Goal: Transaction & Acquisition: Purchase product/service

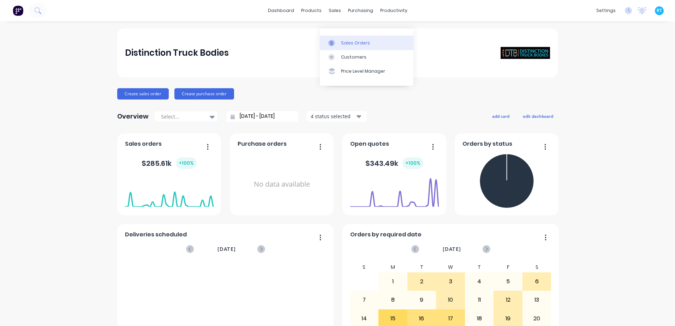
click at [343, 47] on link "Sales Orders" at bounding box center [367, 43] width 94 height 14
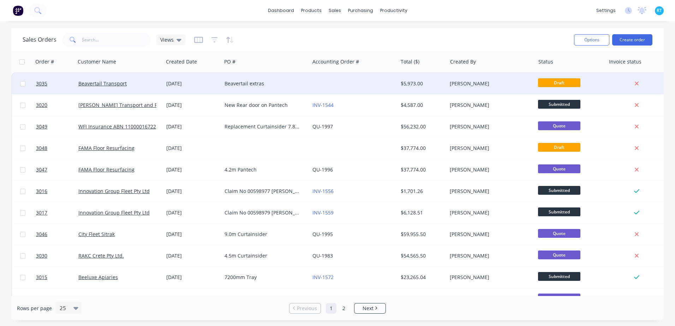
click at [222, 84] on div "Beavertail extras" at bounding box center [266, 83] width 88 height 21
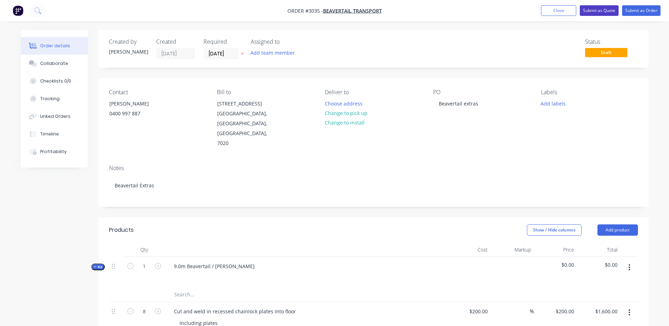
click at [595, 14] on button "Submit as Quote" at bounding box center [599, 10] width 39 height 11
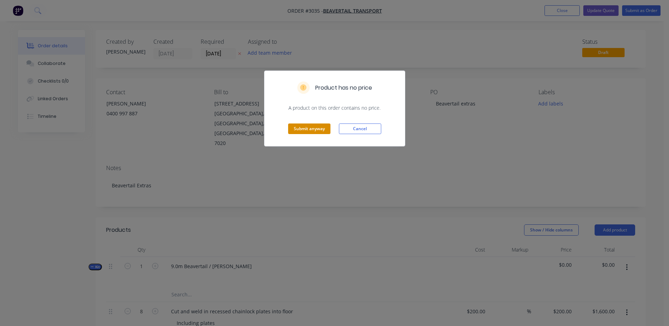
click at [313, 127] on button "Submit anyway" at bounding box center [309, 129] width 42 height 11
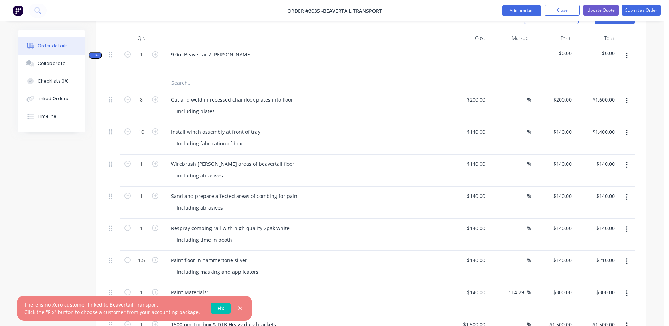
scroll to position [416, 0]
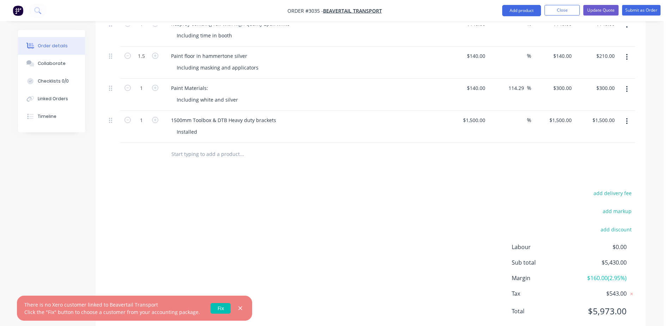
click at [211, 308] on link "Fix" at bounding box center [221, 308] width 20 height 11
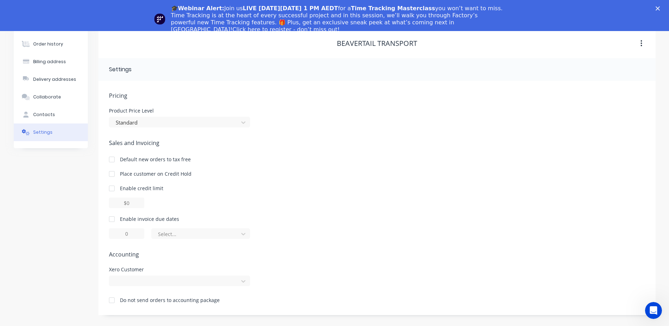
click at [163, 288] on div "Pricing Product Price Level Standard Sales and Invoicing Default new orders to …" at bounding box center [377, 203] width 536 height 224
click at [164, 284] on div at bounding box center [179, 281] width 141 height 11
type input "beaver"
drag, startPoint x: 146, startPoint y: 279, endPoint x: 111, endPoint y: 275, distance: 34.8
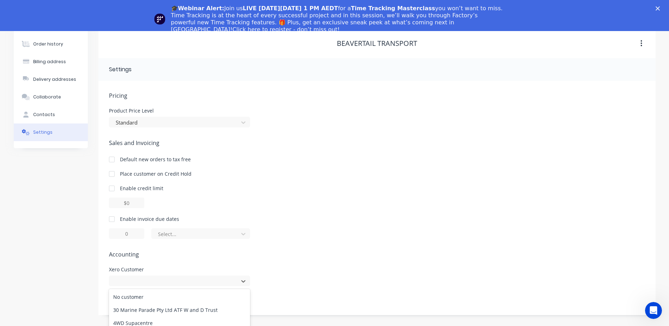
click at [111, 276] on div "1643 results available. Use Up and Down to choose options, press Enter to selec…" at bounding box center [179, 281] width 141 height 11
type input "[PERSON_NAME]"
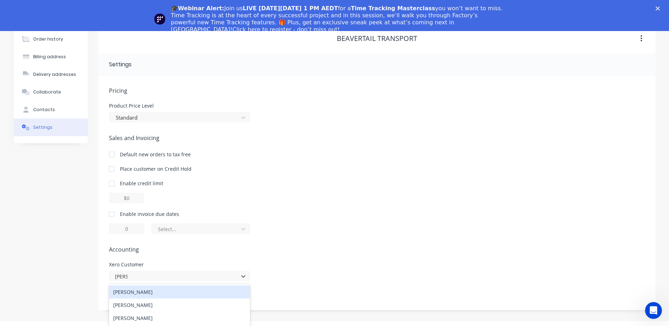
click at [153, 289] on div "[PERSON_NAME]" at bounding box center [179, 291] width 141 height 13
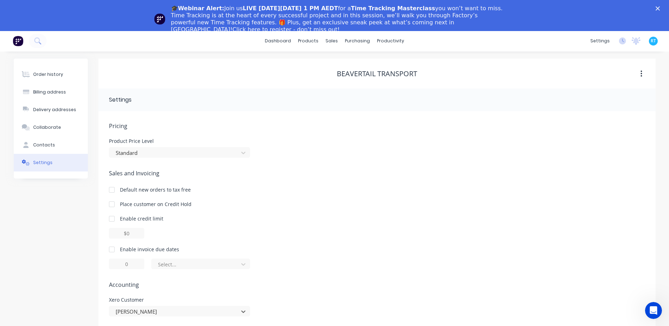
scroll to position [0, 0]
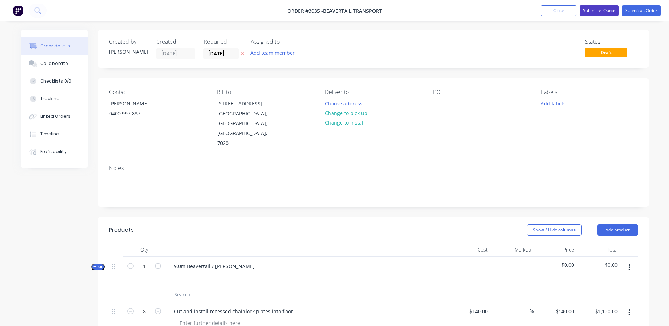
click at [589, 7] on button "Submit as Quote" at bounding box center [599, 10] width 39 height 11
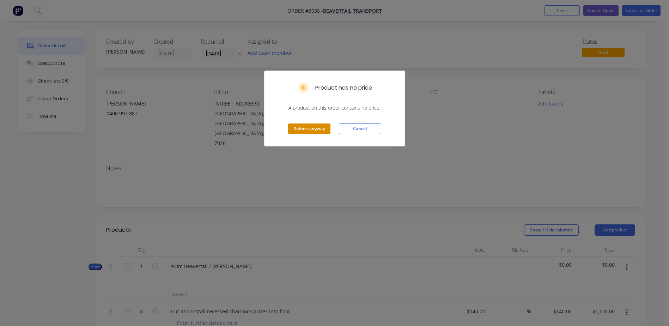
click at [309, 123] on div "Submit anyway Cancel" at bounding box center [335, 129] width 140 height 35
click at [309, 125] on button "Submit anyway" at bounding box center [309, 129] width 42 height 11
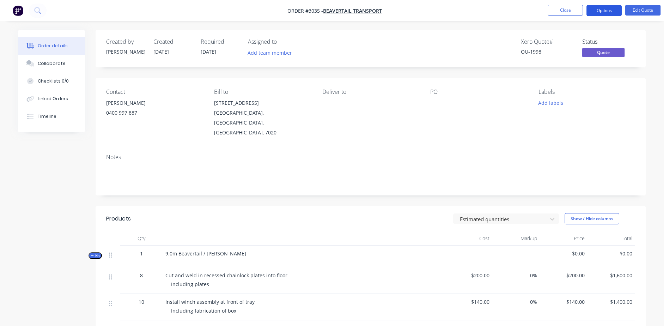
click at [612, 14] on button "Options" at bounding box center [604, 10] width 35 height 11
click at [639, 21] on div "Order #3035 - Beavertail Transport Close Options Edit Quote Order details Colla…" at bounding box center [332, 302] width 664 height 605
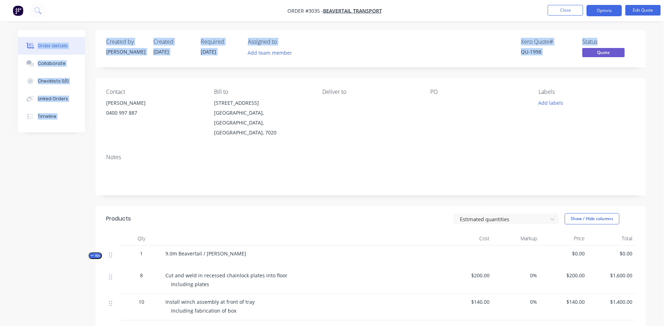
drag, startPoint x: 639, startPoint y: 21, endPoint x: 600, endPoint y: 23, distance: 39.2
click at [600, 23] on div "Order details Collaborate Checklists 0/0 Linked Orders Timeline Order details C…" at bounding box center [332, 302] width 664 height 605
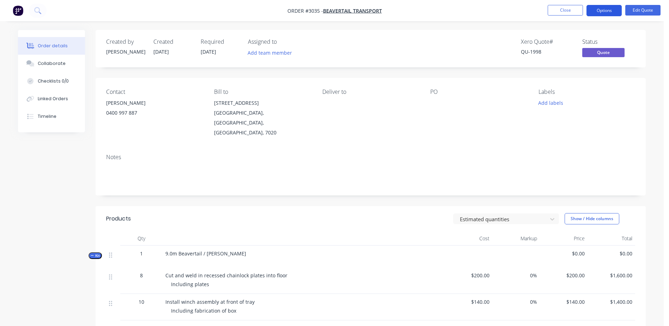
click at [597, 12] on button "Options" at bounding box center [604, 10] width 35 height 11
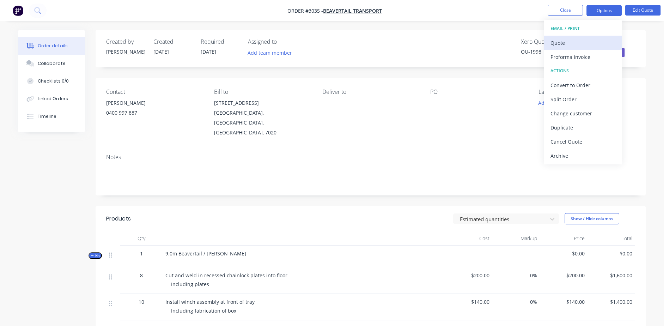
click at [575, 44] on div "Quote" at bounding box center [583, 43] width 65 height 10
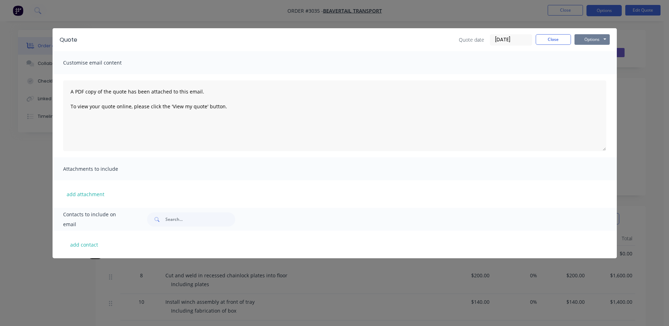
click at [587, 41] on button "Options" at bounding box center [592, 39] width 35 height 11
click at [596, 54] on button "Preview" at bounding box center [597, 52] width 45 height 12
click at [196, 24] on div "Quote Quote date 26/09/25 Close Options Preview Print Email Customise email con…" at bounding box center [334, 163] width 669 height 326
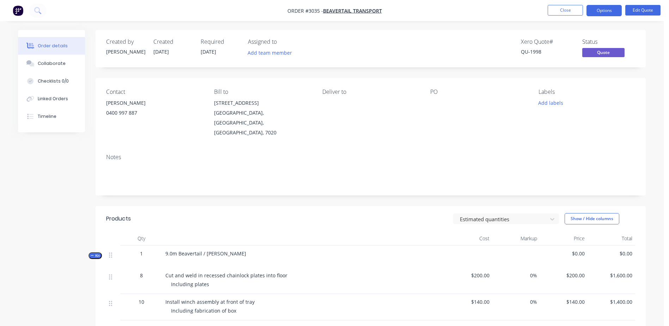
click at [405, 69] on div "Created by Riley Created 16/09/25 Required 16/09/25 Assigned to Add team member…" at bounding box center [371, 312] width 551 height 564
click at [607, 13] on button "Options" at bounding box center [604, 10] width 35 height 11
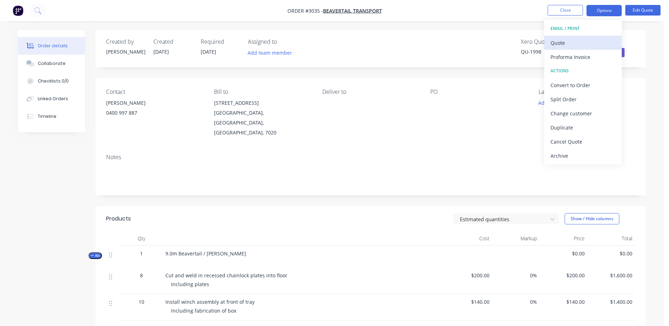
click at [568, 41] on div "Quote" at bounding box center [583, 43] width 65 height 10
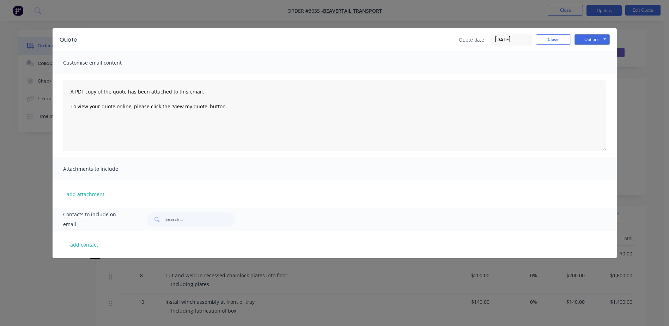
click at [103, 61] on span "Customise email content" at bounding box center [102, 63] width 78 height 10
click at [563, 36] on button "Close" at bounding box center [553, 39] width 35 height 11
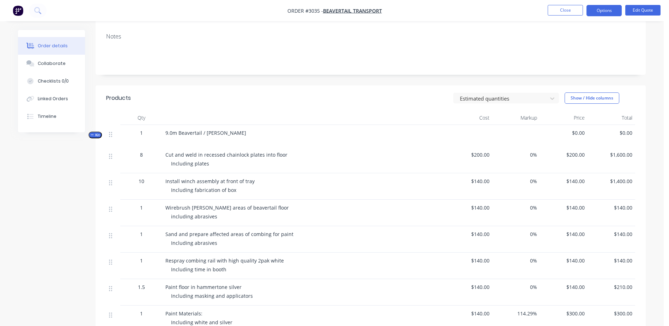
scroll to position [156, 0]
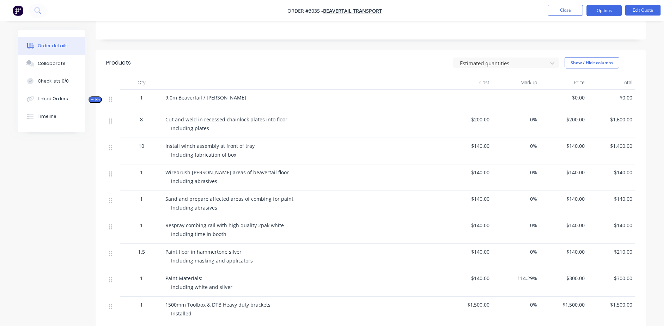
click at [169, 314] on div "Products Estimated quantities Show / Hide columns Qty Cost Markup Price Total K…" at bounding box center [371, 244] width 551 height 388
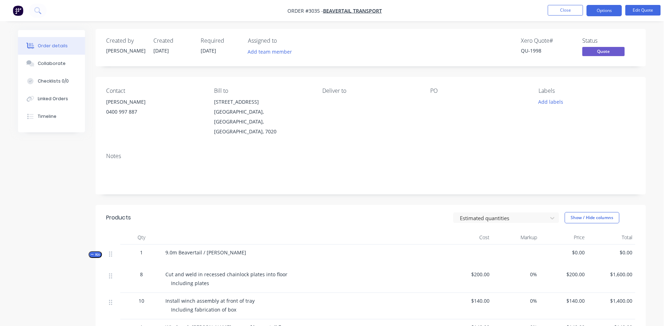
scroll to position [0, 0]
click at [600, 8] on button "Options" at bounding box center [604, 10] width 35 height 11
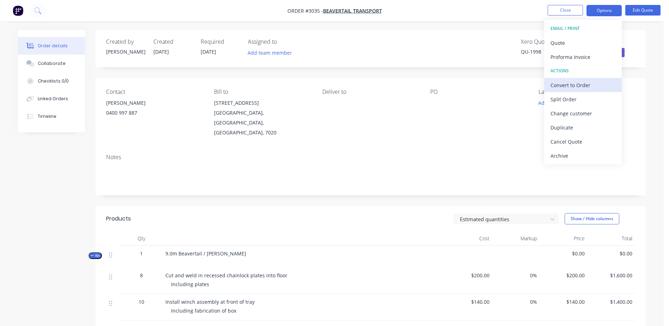
click at [586, 83] on div "Convert to Order" at bounding box center [583, 85] width 65 height 10
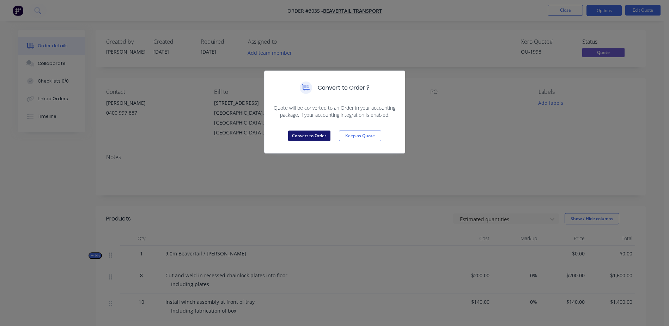
click at [315, 139] on button "Convert to Order" at bounding box center [309, 136] width 42 height 11
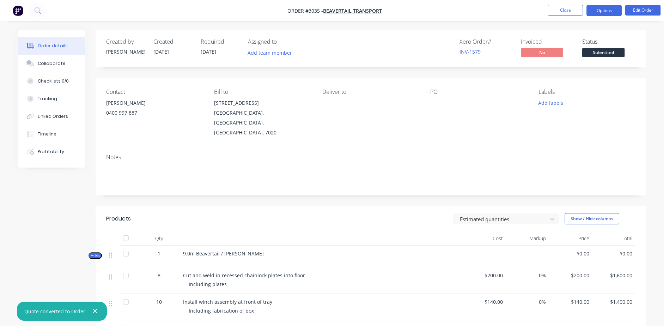
click at [595, 9] on button "Options" at bounding box center [604, 10] width 35 height 11
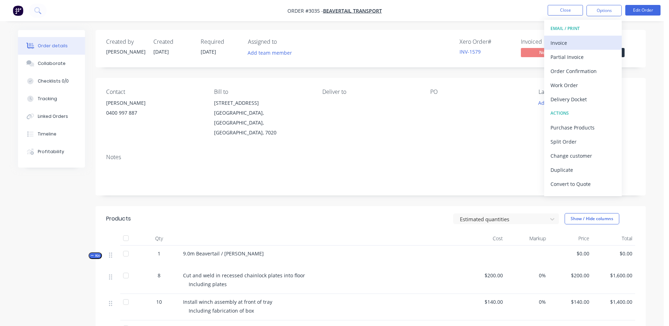
click at [571, 46] on div "Invoice" at bounding box center [583, 43] width 65 height 10
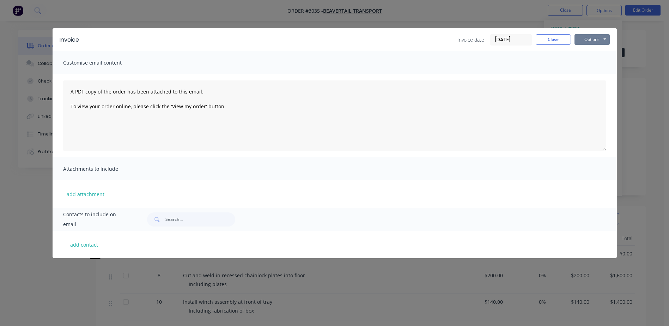
click at [588, 42] on button "Options" at bounding box center [592, 39] width 35 height 11
click at [588, 52] on button "Preview" at bounding box center [597, 52] width 45 height 12
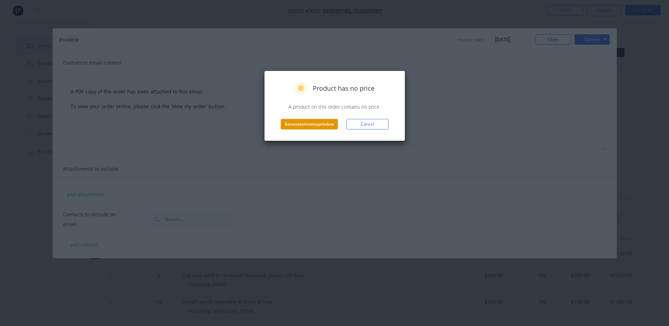
click at [317, 126] on button "Generate invoice preview" at bounding box center [309, 124] width 57 height 11
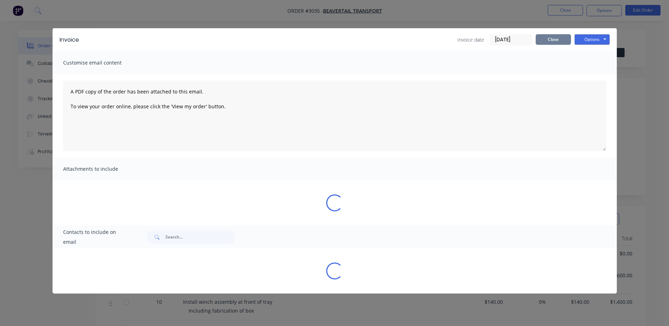
click at [565, 41] on button "Close" at bounding box center [553, 39] width 35 height 11
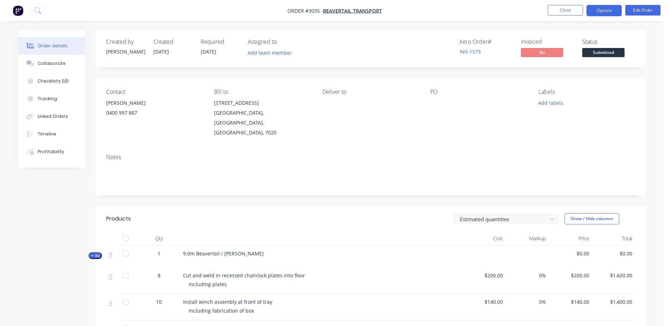
click at [605, 14] on button "Options" at bounding box center [604, 10] width 35 height 11
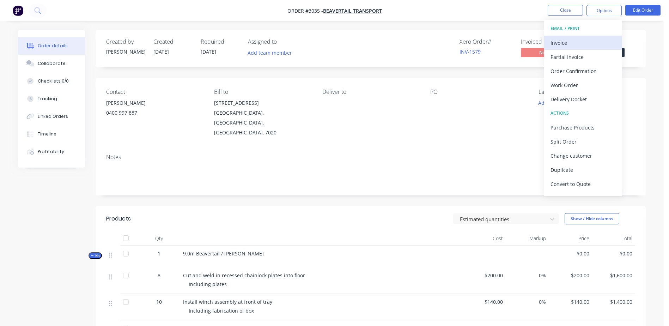
click at [578, 37] on button "Invoice" at bounding box center [584, 43] width 78 height 14
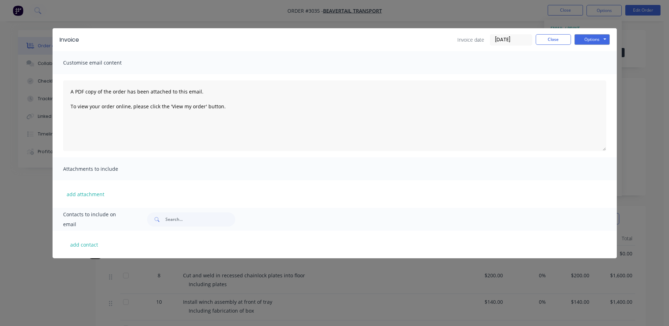
click at [107, 241] on div "add contact" at bounding box center [335, 245] width 565 height 28
click at [109, 242] on div "add contact" at bounding box center [335, 245] width 565 height 28
click at [82, 242] on button "add contact" at bounding box center [84, 244] width 42 height 11
select select "AU"
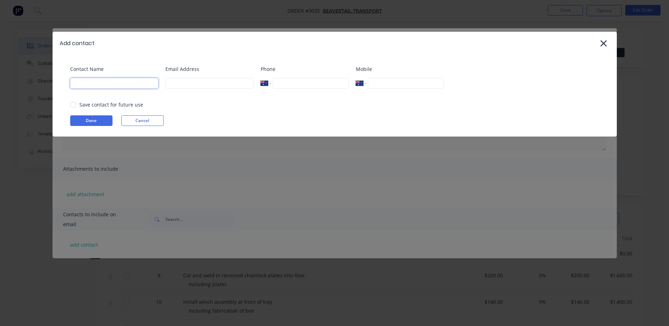
click at [143, 85] on input at bounding box center [114, 83] width 88 height 11
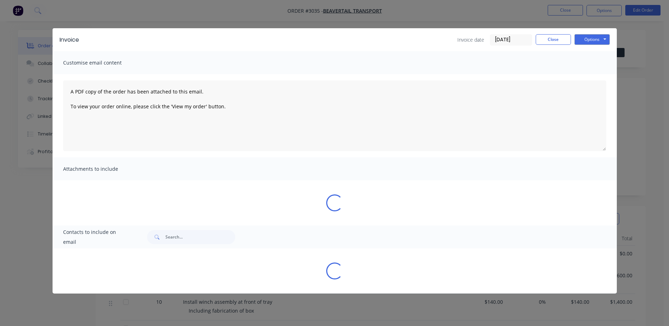
select select "AU"
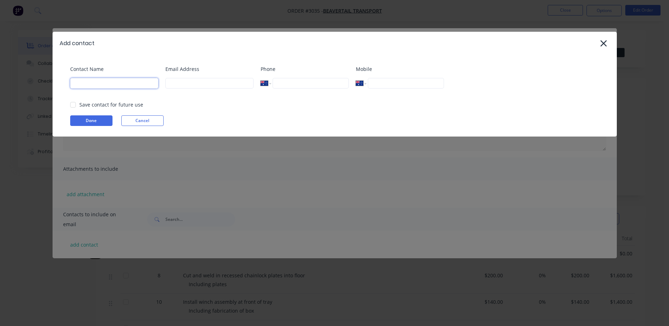
click at [118, 86] on input at bounding box center [114, 83] width 88 height 11
type input "Debbie Beavertail"
type input "Weld tie down points in combing rail"
type input "0400 997 887"
select select "AU"
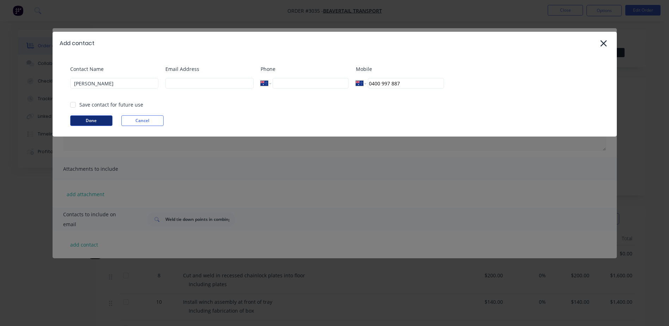
select select "AU"
click at [106, 81] on input at bounding box center [114, 83] width 88 height 11
select select "AU"
drag, startPoint x: 106, startPoint y: 81, endPoint x: 116, endPoint y: 80, distance: 10.6
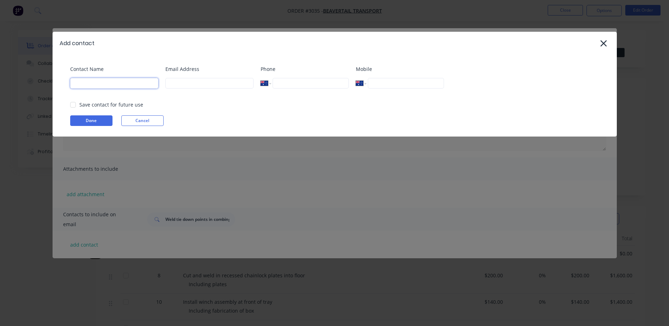
click at [116, 80] on input at bounding box center [114, 83] width 88 height 11
type input "c"
type input "d"
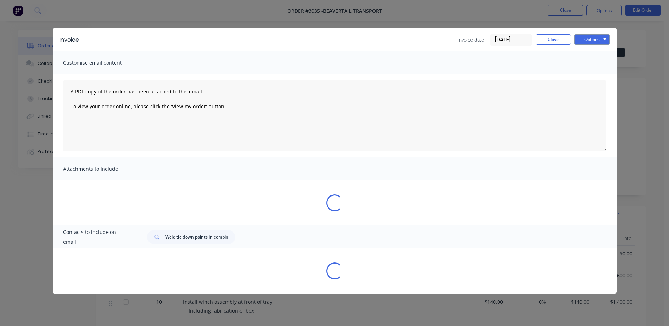
select select "AU"
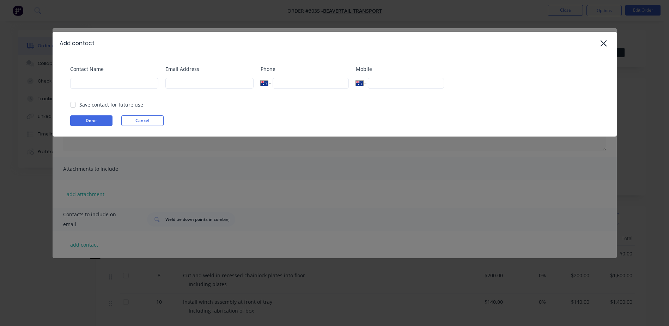
click at [445, 149] on div "Add contact Contact Name Email Address Phone International Afghanistan Åland Is…" at bounding box center [334, 163] width 669 height 326
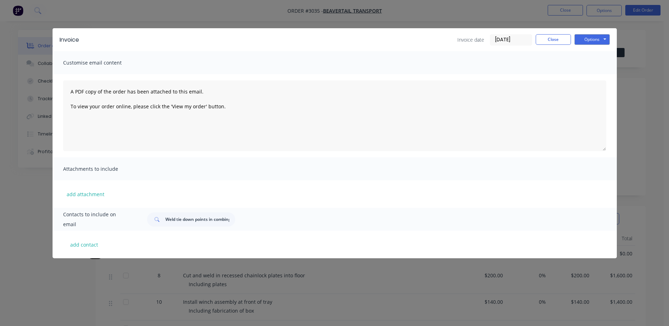
click at [150, 57] on div "Customise email content" at bounding box center [335, 62] width 565 height 23
click at [84, 245] on button "add contact" at bounding box center [84, 244] width 42 height 11
select select "AU"
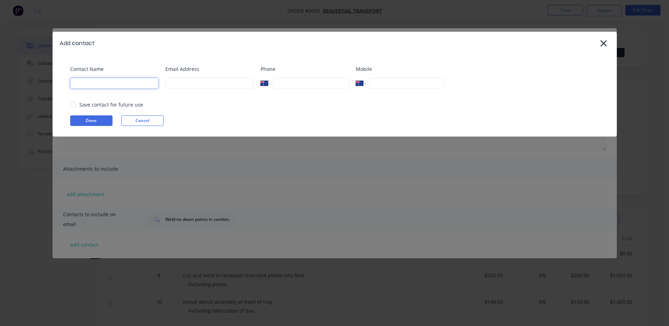
click at [125, 79] on input at bounding box center [114, 83] width 88 height 11
type input "Debbie Beavertail"
type input "0400 997 887"
drag, startPoint x: 125, startPoint y: 82, endPoint x: 92, endPoint y: 85, distance: 33.3
click at [92, 85] on input "Debbie Beavertail" at bounding box center [114, 83] width 88 height 11
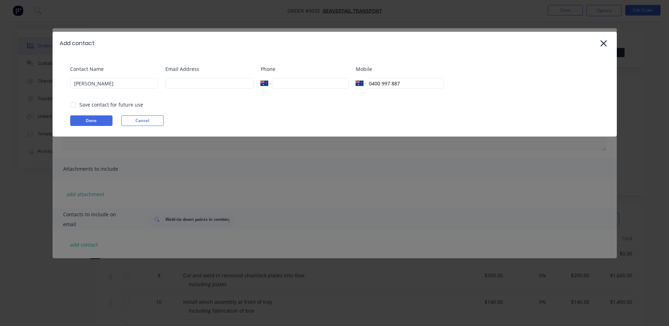
select select "AU"
click at [603, 41] on icon at bounding box center [603, 43] width 7 height 10
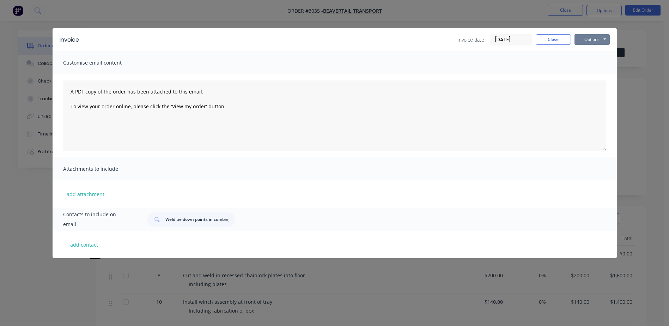
click at [606, 39] on button "Options" at bounding box center [592, 39] width 35 height 11
click at [633, 33] on div "Invoice Invoice date 26/09/25 Close Options Preview Print Email Customise email…" at bounding box center [334, 163] width 669 height 326
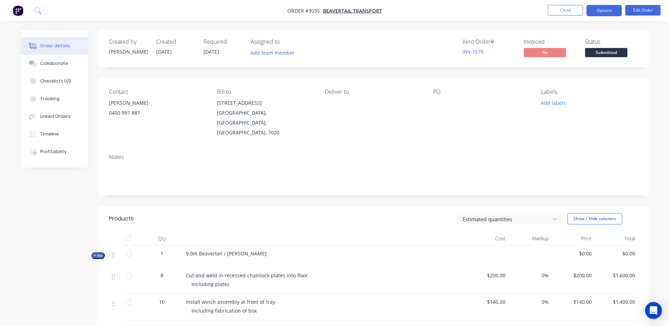
click at [603, 9] on button "Options" at bounding box center [604, 10] width 35 height 11
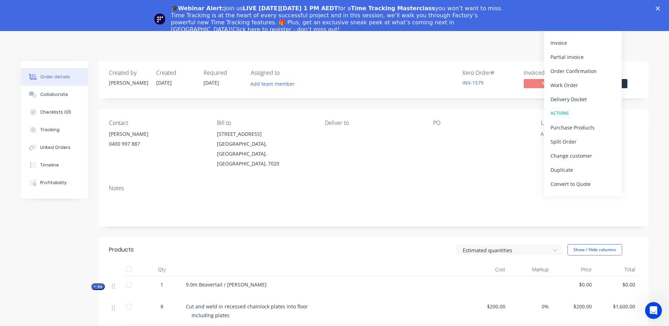
click at [661, 8] on div "🎓Webinar Alert: Join us LIVE on Thursday, October 16 at 1 PM AEDT for a Time Tr…" at bounding box center [334, 19] width 669 height 32
click at [660, 8] on icon "Close" at bounding box center [658, 8] width 4 height 4
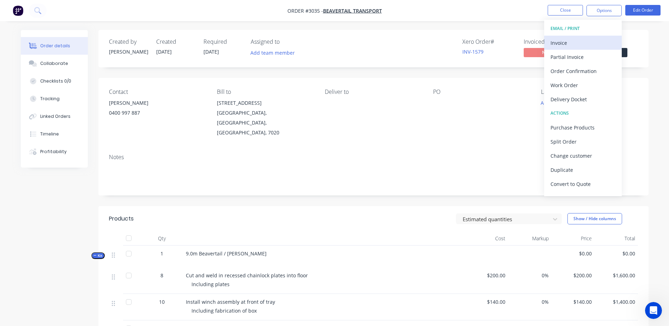
click at [569, 44] on div "Invoice" at bounding box center [583, 43] width 65 height 10
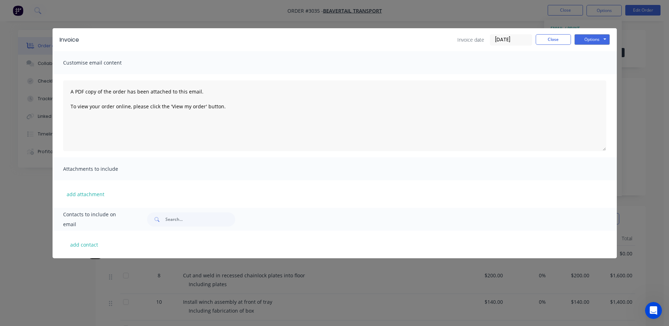
click at [100, 72] on div "Customise email content" at bounding box center [335, 62] width 565 height 23
click at [101, 64] on span "Customise email content" at bounding box center [102, 63] width 78 height 10
click at [104, 62] on span "Customise email content" at bounding box center [102, 63] width 78 height 10
click at [103, 60] on span "Customise email content" at bounding box center [102, 63] width 78 height 10
click at [85, 243] on button "add contact" at bounding box center [84, 244] width 42 height 11
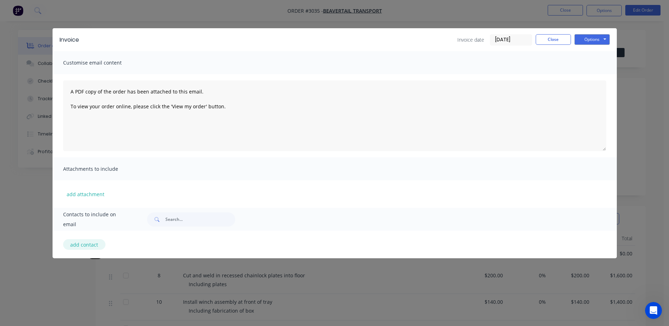
select select "AU"
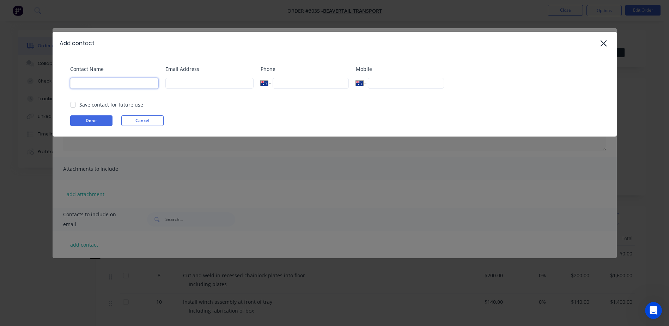
drag, startPoint x: 128, startPoint y: 81, endPoint x: 120, endPoint y: 82, distance: 7.5
click at [128, 81] on input at bounding box center [114, 83] width 88 height 11
type input "Debbie Beavertail"
type input "Weld tie down points in combing rail"
type input "0400 997 887"
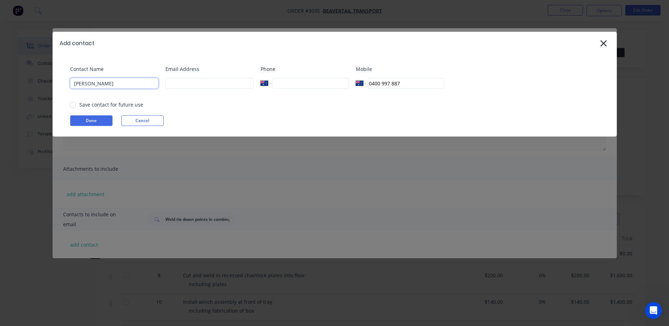
drag, startPoint x: 123, startPoint y: 82, endPoint x: 96, endPoint y: 84, distance: 26.9
click at [96, 84] on input "Debbie Beavertail" at bounding box center [114, 83] width 88 height 11
select select "AU"
click at [603, 42] on icon at bounding box center [604, 43] width 6 height 6
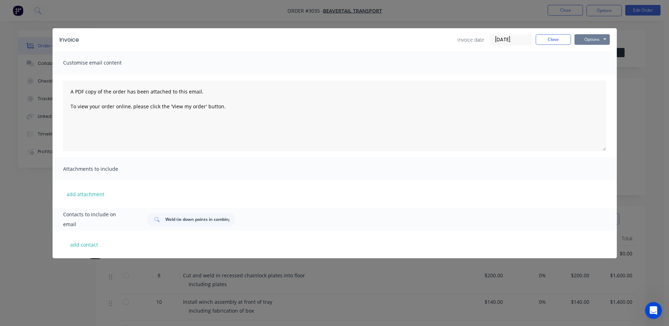
click at [604, 42] on button "Options" at bounding box center [592, 39] width 35 height 11
click at [633, 32] on div "Invoice Invoice date 26/09/25 Close Options Preview Print Email Customise email…" at bounding box center [334, 163] width 669 height 326
